Goal: Information Seeking & Learning: Learn about a topic

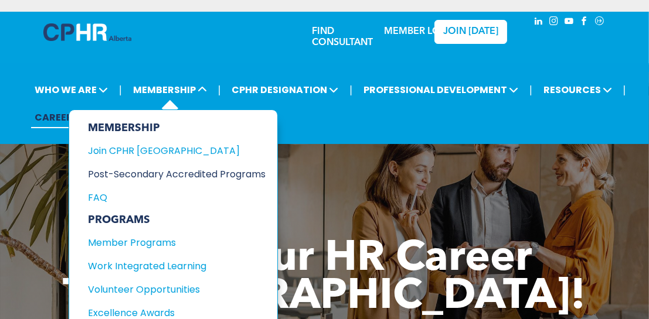
click at [149, 173] on div "Post-Secondary Accredited Programs" at bounding box center [168, 174] width 160 height 15
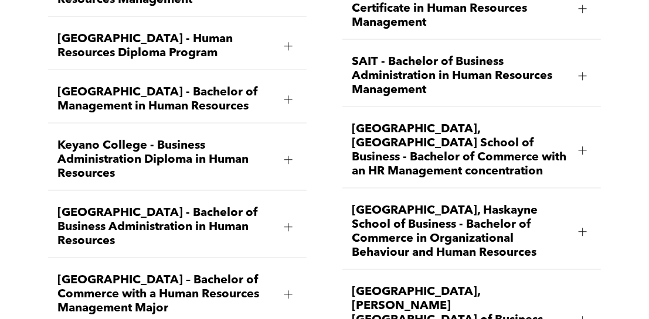
scroll to position [1758, 0]
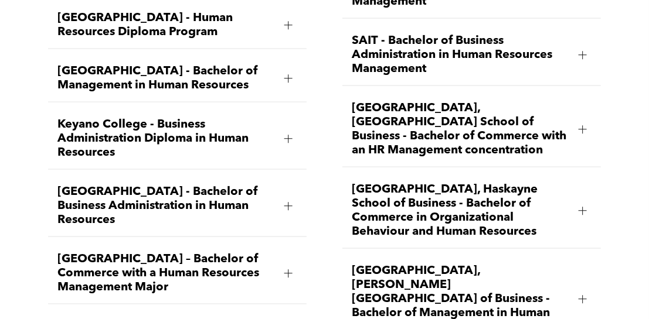
click at [289, 207] on div at bounding box center [288, 206] width 8 height 8
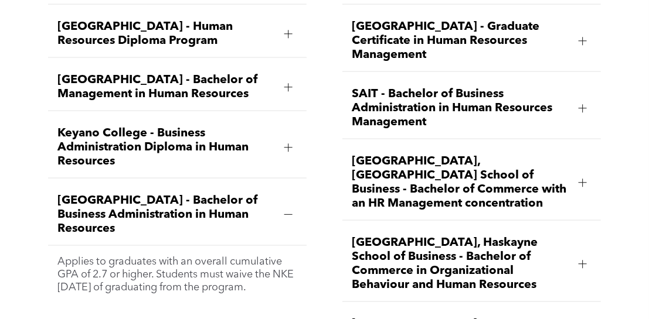
scroll to position [1702, 0]
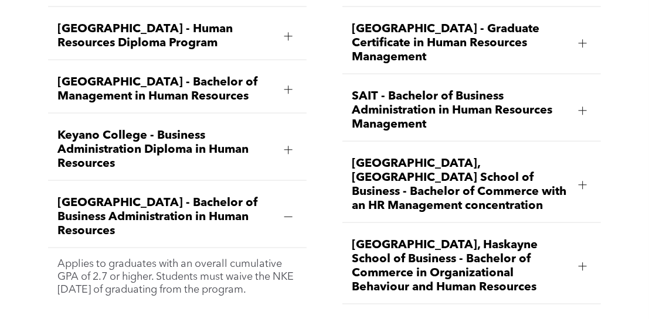
click at [291, 217] on div at bounding box center [288, 217] width 8 height 1
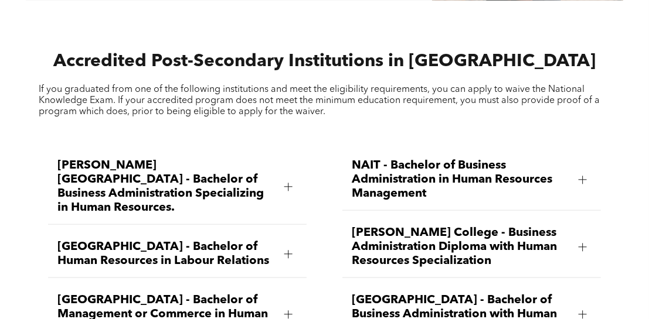
scroll to position [1350, 0]
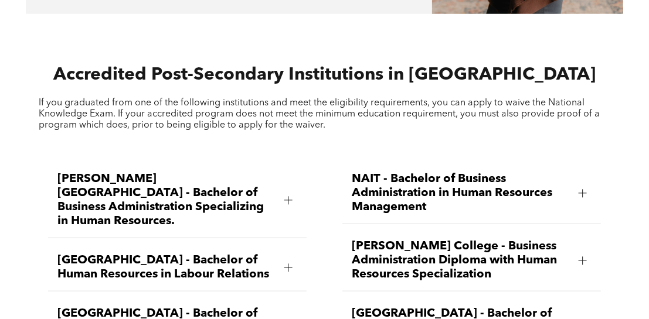
click at [335, 118] on p "If you graduated from one of the following institutions and meet the eligibilit…" at bounding box center [324, 114] width 571 height 33
